Goal: Information Seeking & Learning: Learn about a topic

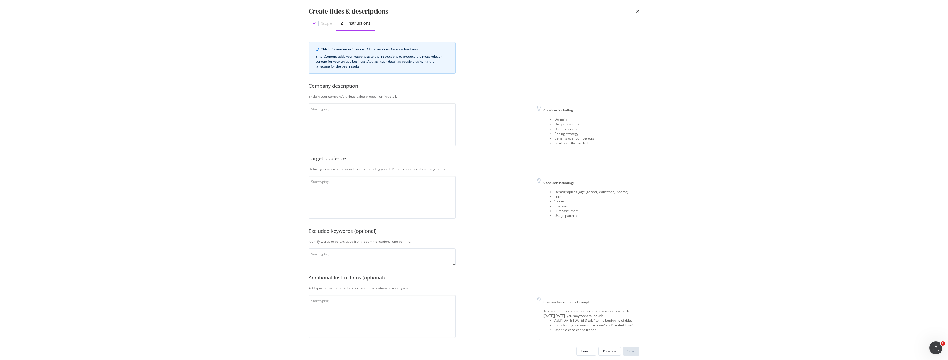
scroll to position [7, 0]
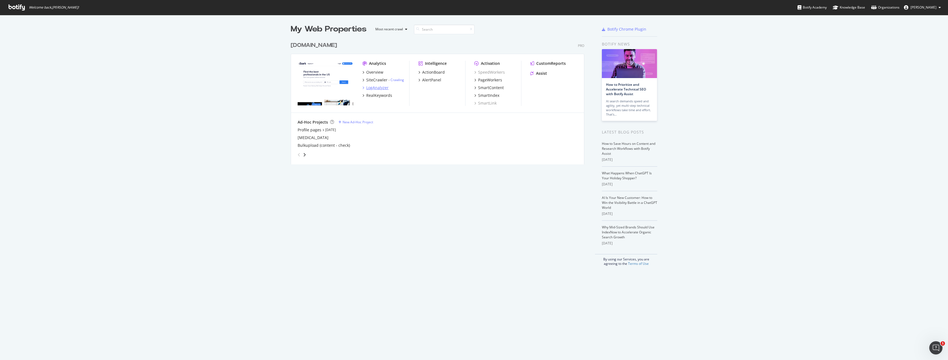
click at [367, 88] on div "LogAnalyzer" at bounding box center [377, 88] width 22 height 6
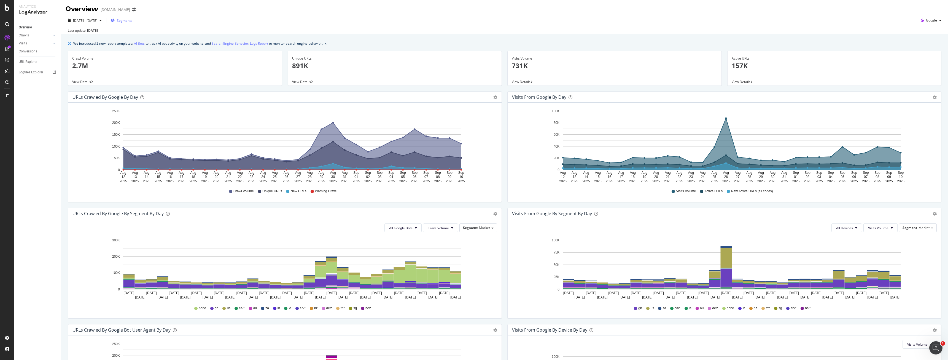
click at [132, 20] on span "Segments" at bounding box center [124, 20] width 15 height 5
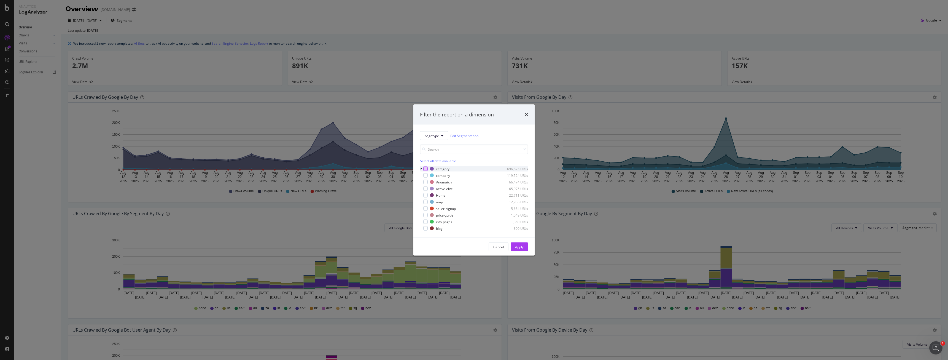
click at [425, 167] on div "modal" at bounding box center [425, 168] width 4 height 4
click at [521, 243] on div "Apply" at bounding box center [519, 247] width 9 height 8
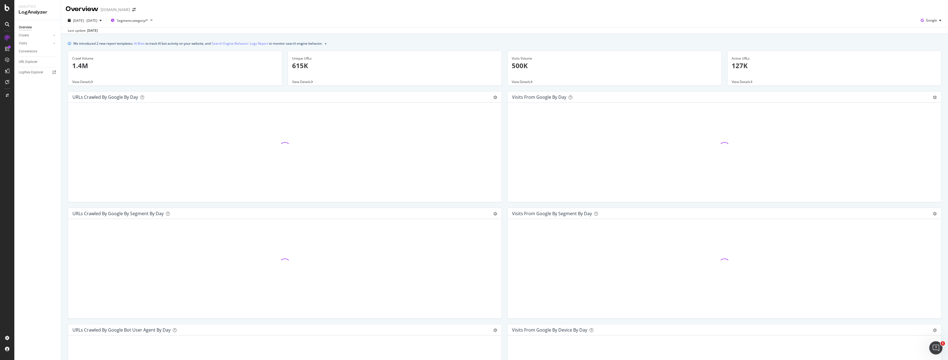
drag, startPoint x: 462, startPoint y: 199, endPoint x: 393, endPoint y: 33, distance: 179.8
click at [393, 33] on div "Last update [DATE]" at bounding box center [504, 30] width 887 height 7
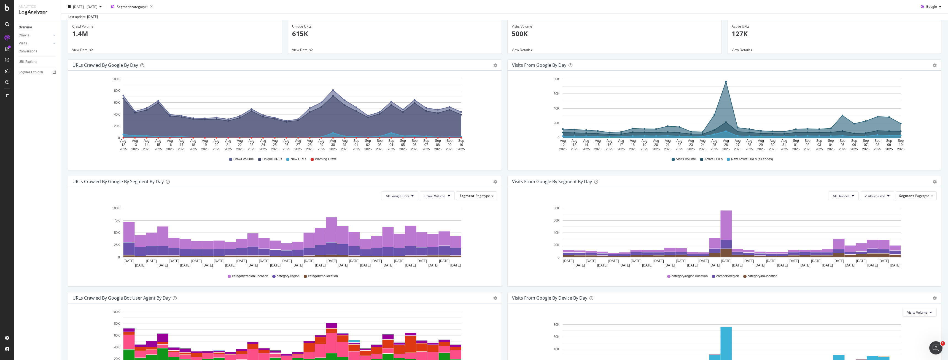
scroll to position [100, 0]
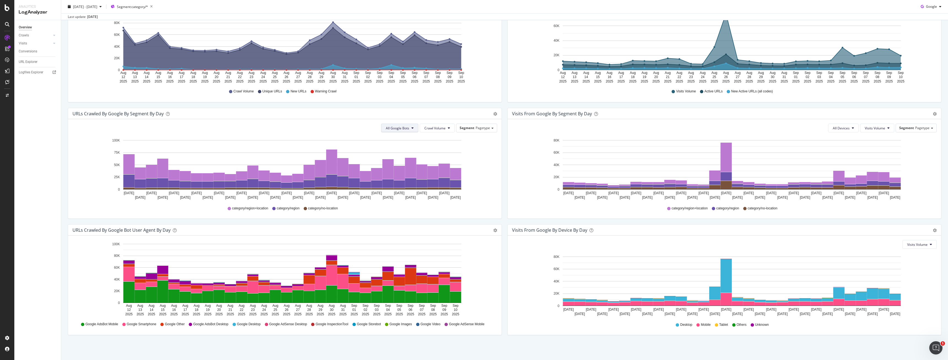
click at [406, 127] on span "All Google Bots" at bounding box center [397, 128] width 23 height 5
click at [411, 181] on span "Google Smartphone" at bounding box center [403, 179] width 39 height 5
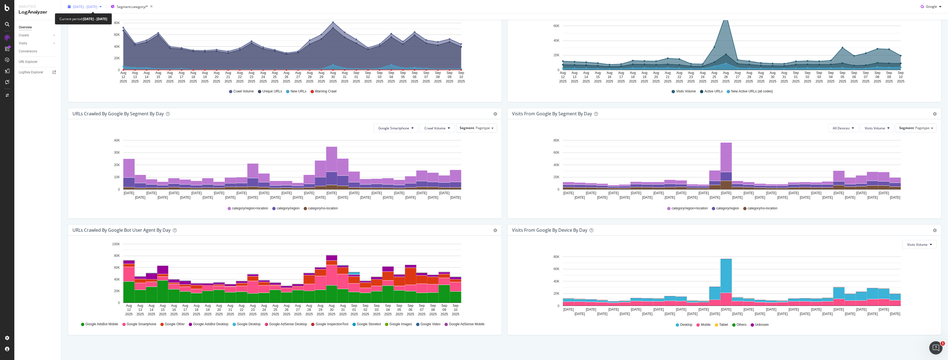
click at [83, 3] on div "[DATE] - [DATE]" at bounding box center [85, 6] width 38 height 8
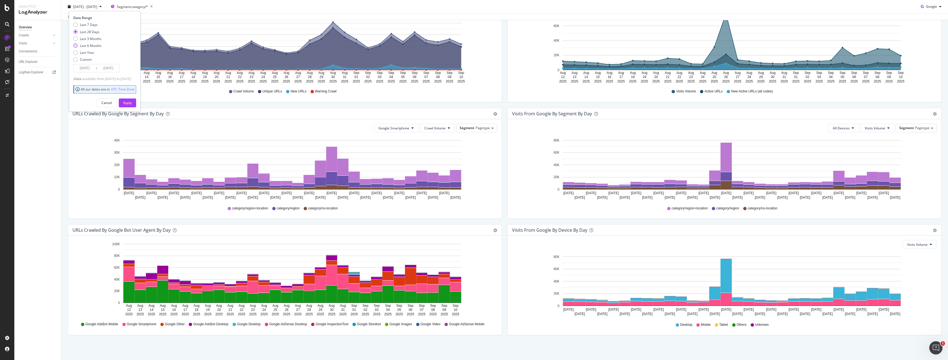
click at [93, 46] on div "Last 6 Months" at bounding box center [90, 45] width 21 height 5
type input "[DATE]"
click at [130, 104] on button "Apply" at bounding box center [127, 102] width 17 height 9
